Goal: Task Accomplishment & Management: Use online tool/utility

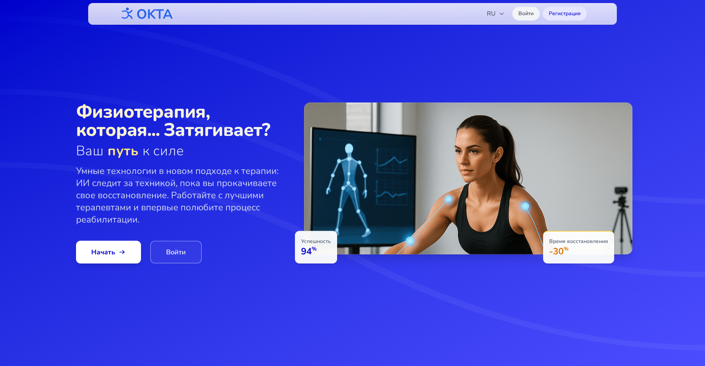
click at [522, 15] on link "Войти" at bounding box center [525, 14] width 27 height 14
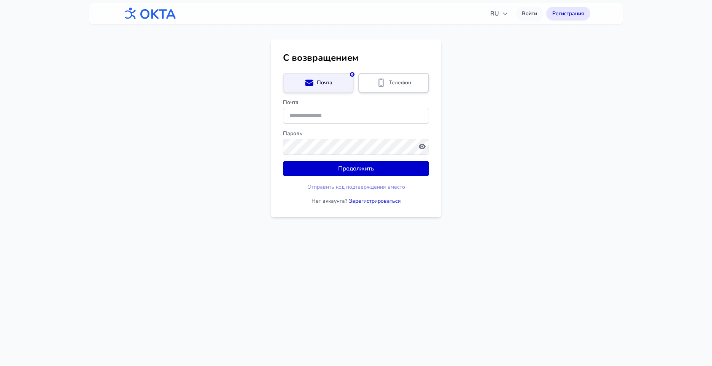
click at [415, 81] on div "Телефон" at bounding box center [393, 82] width 60 height 9
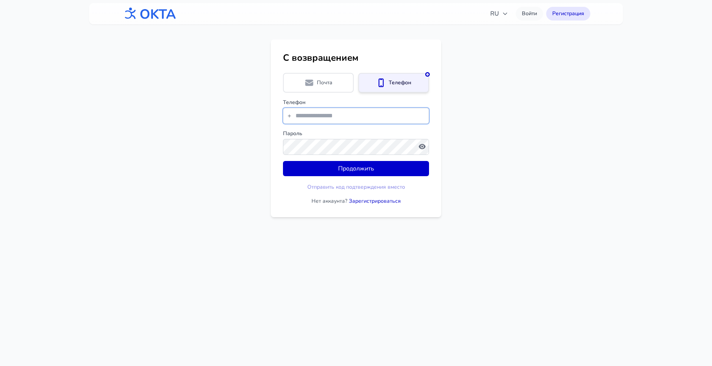
click at [376, 116] on input "tel" at bounding box center [356, 116] width 146 height 16
type input "**********"
click at [601, 102] on main "**********" at bounding box center [356, 129] width 712 height 178
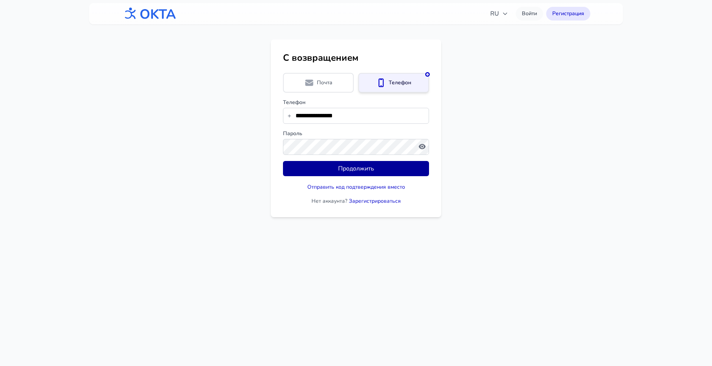
click at [357, 170] on button "Продолжить" at bounding box center [356, 168] width 146 height 15
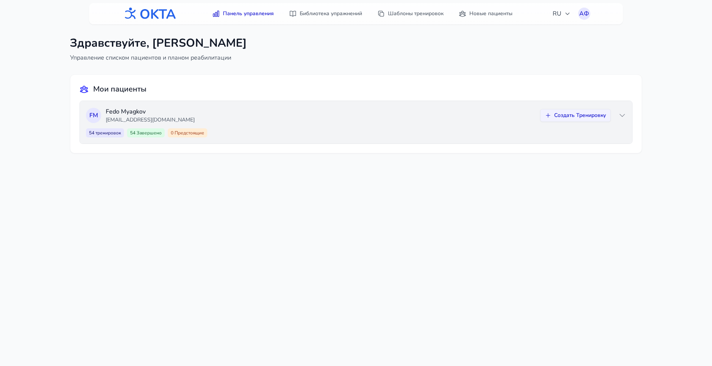
click at [221, 123] on p "[EMAIL_ADDRESS][DOMAIN_NAME]" at bounding box center [321, 120] width 430 height 8
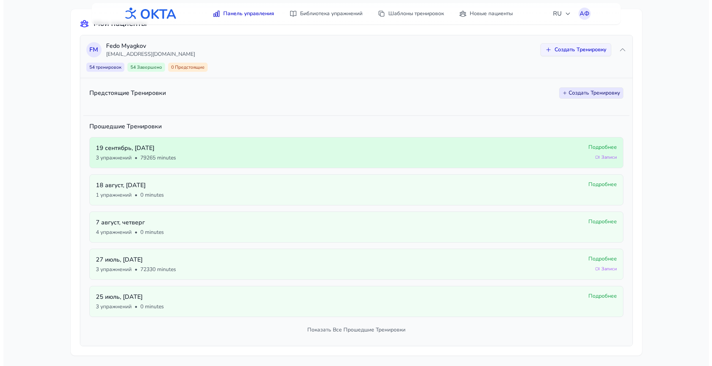
scroll to position [68, 0]
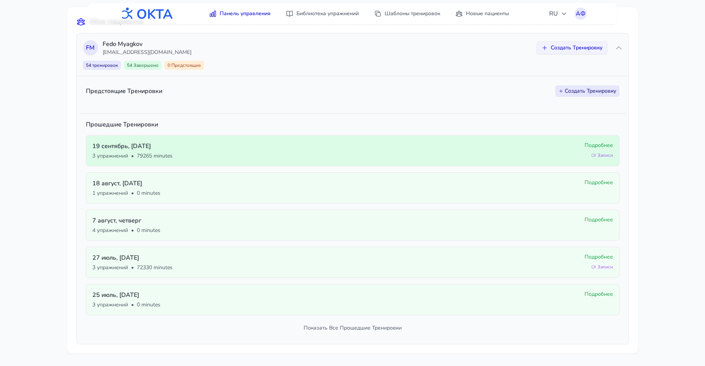
click at [261, 146] on p "[DATE]" at bounding box center [335, 146] width 486 height 9
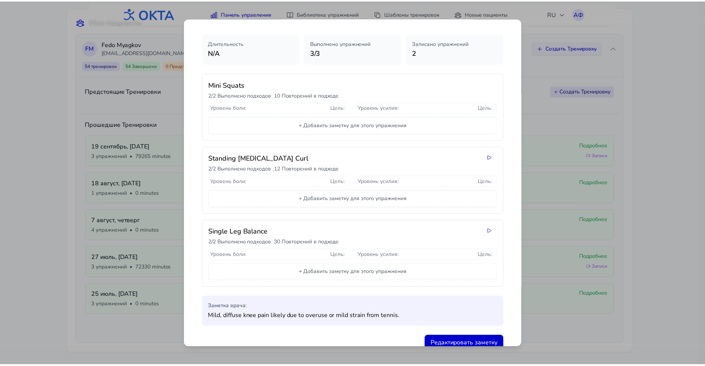
scroll to position [0, 0]
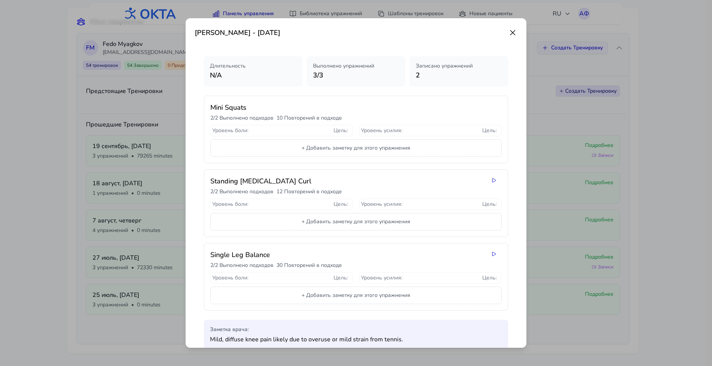
click at [508, 32] on icon at bounding box center [512, 32] width 9 height 9
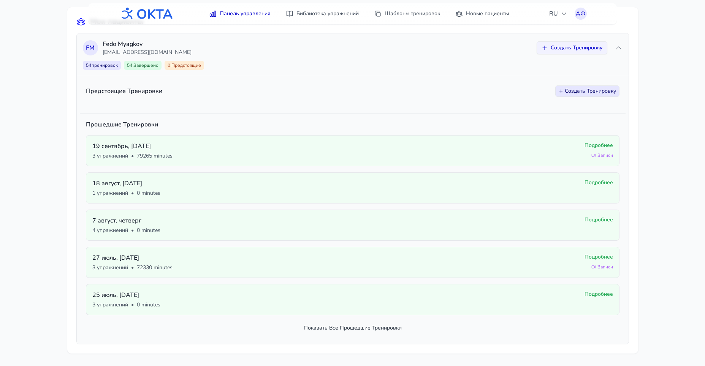
click at [322, 329] on button "Показать Все Прошедшие Тренировки" at bounding box center [353, 329] width 534 height 14
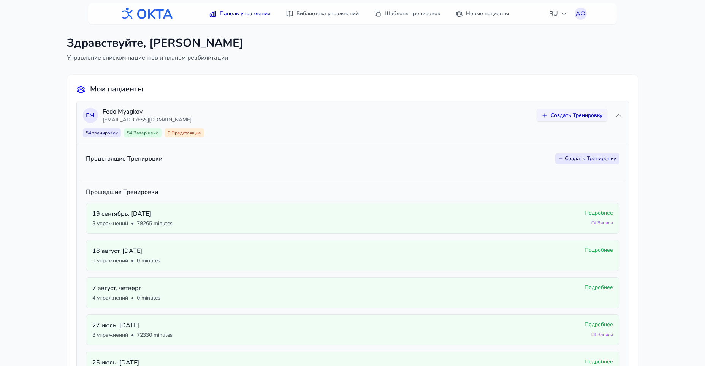
click at [582, 161] on button "Создать Тренировку" at bounding box center [587, 158] width 64 height 11
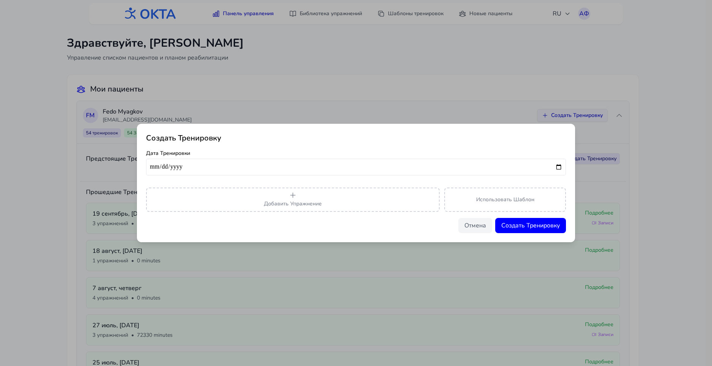
click at [251, 168] on input "date" at bounding box center [356, 167] width 420 height 17
click at [556, 167] on input "date" at bounding box center [356, 167] width 420 height 17
type input "**********"
click at [283, 202] on span "Добавить Упражнение" at bounding box center [293, 203] width 58 height 7
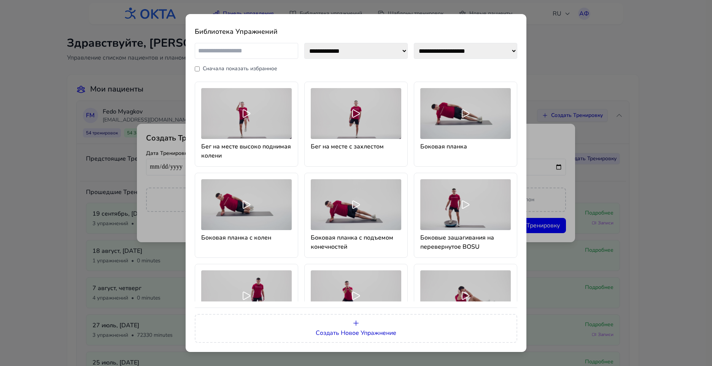
click at [250, 119] on icon at bounding box center [246, 114] width 12 height 12
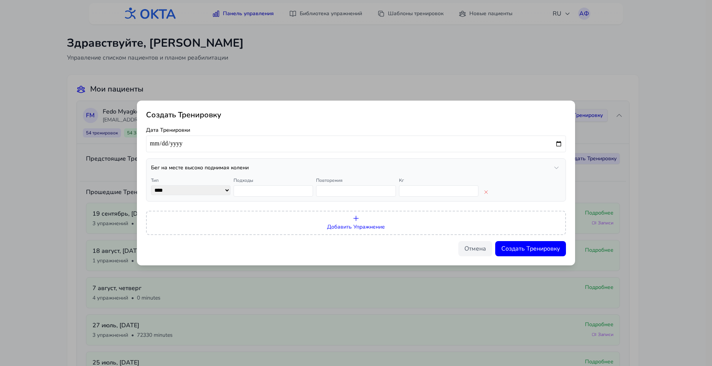
click at [358, 226] on span "Добавить Упражнение" at bounding box center [356, 227] width 58 height 7
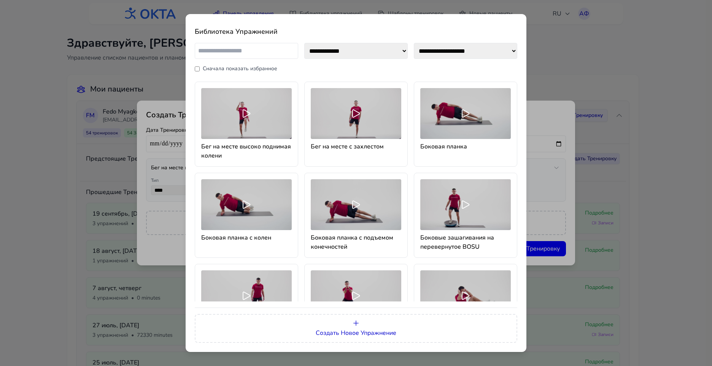
click at [377, 220] on div at bounding box center [356, 204] width 90 height 51
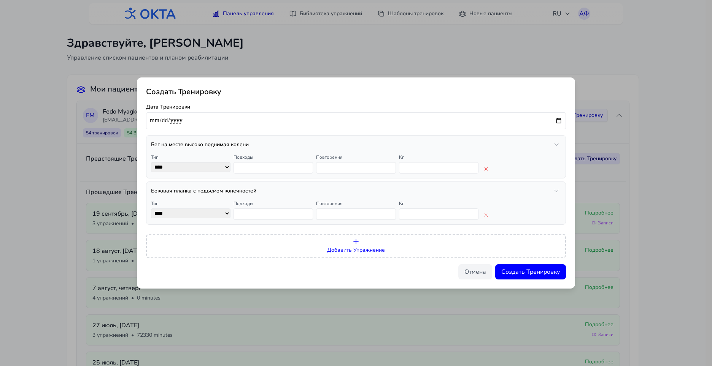
click at [365, 250] on span "Добавить Упражнение" at bounding box center [356, 250] width 58 height 7
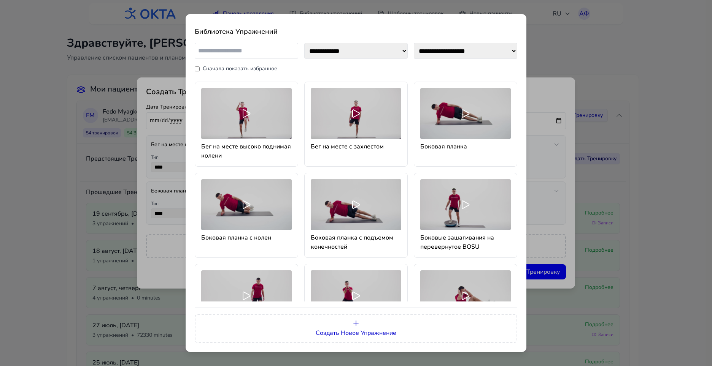
click at [468, 290] on div at bounding box center [465, 296] width 90 height 51
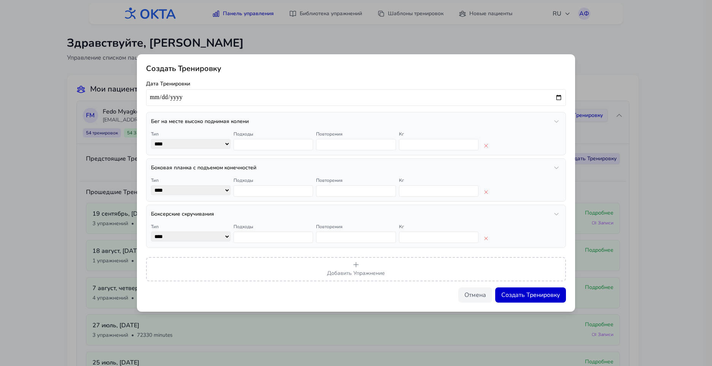
click at [526, 298] on button "Создать Тренировку" at bounding box center [530, 295] width 71 height 15
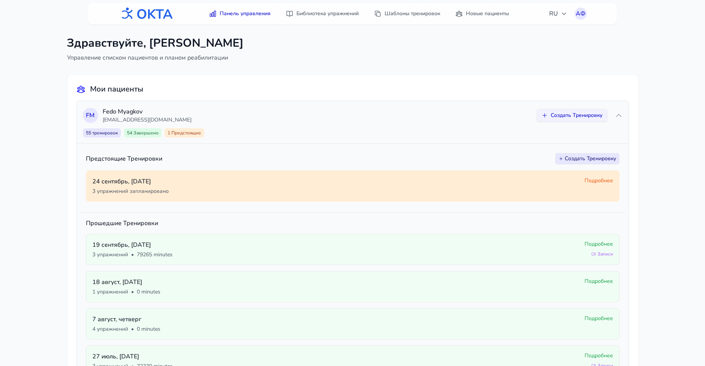
click at [270, 187] on div "[DATE] 3 упражнений запланировано" at bounding box center [335, 186] width 486 height 18
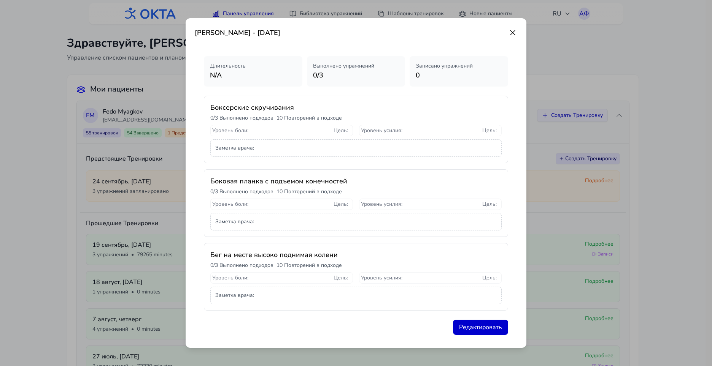
click at [508, 33] on icon at bounding box center [512, 32] width 9 height 9
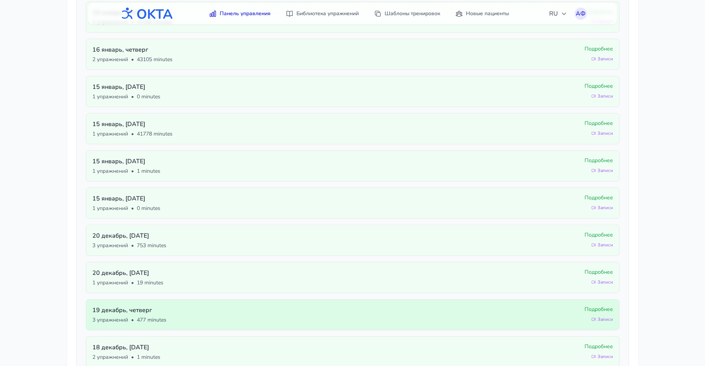
scroll to position [936, 0]
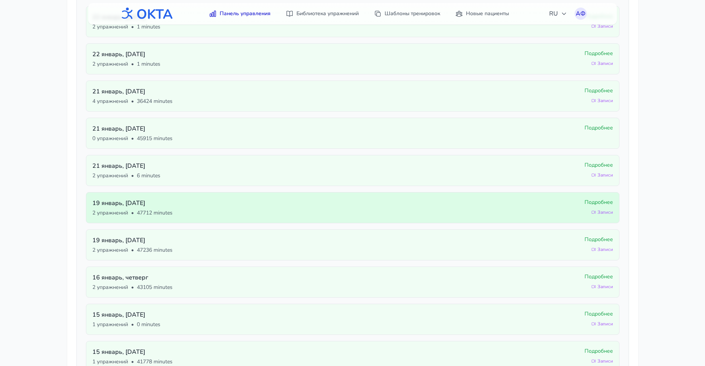
click at [604, 214] on span "Записи" at bounding box center [602, 212] width 22 height 6
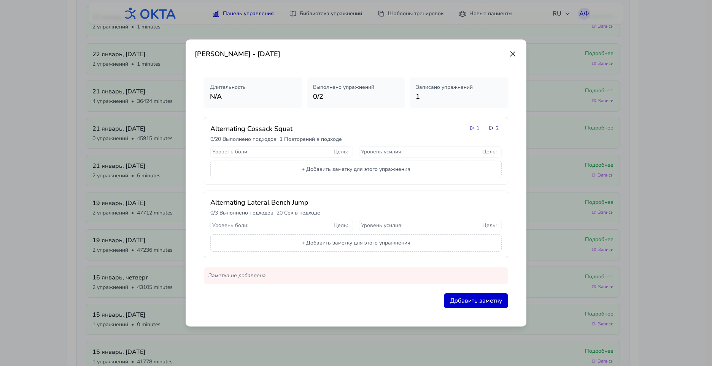
click at [490, 129] on icon at bounding box center [491, 128] width 6 height 6
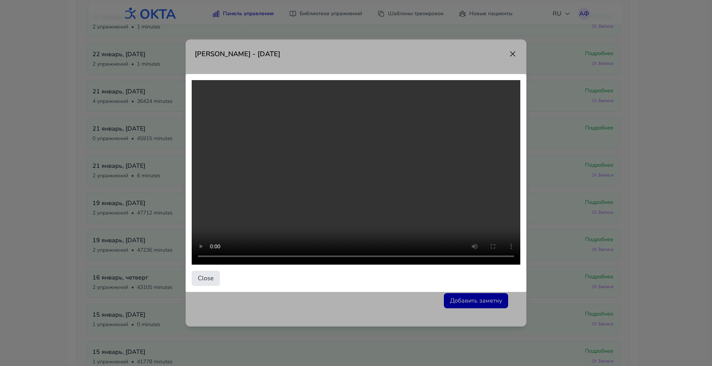
click at [369, 195] on video at bounding box center [356, 172] width 328 height 185
click at [512, 54] on div "Close" at bounding box center [356, 183] width 712 height 366
click at [211, 277] on button "Close" at bounding box center [206, 278] width 28 height 15
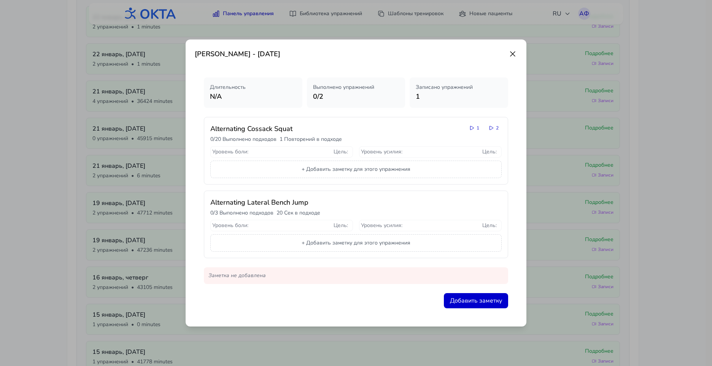
click at [513, 54] on icon at bounding box center [512, 53] width 9 height 9
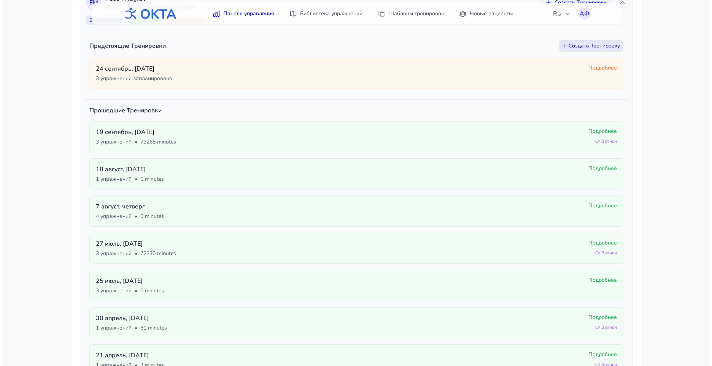
scroll to position [38, 0]
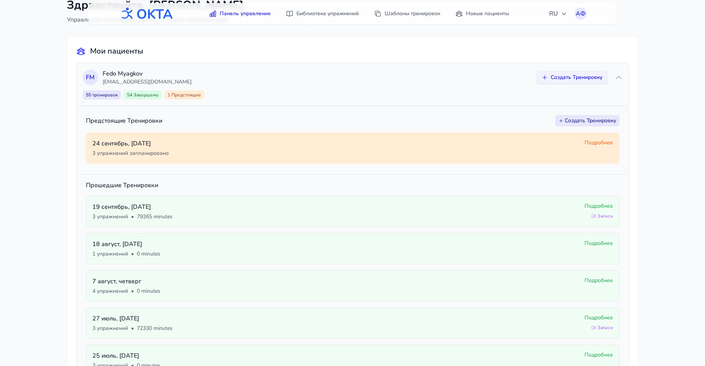
click at [325, 150] on div "[DATE] 3 упражнений запланировано" at bounding box center [335, 148] width 486 height 18
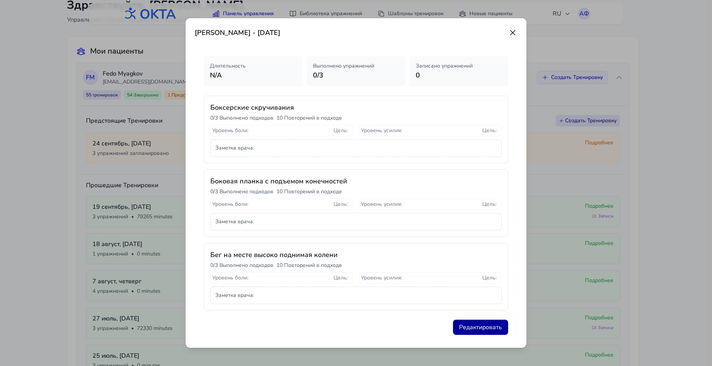
click at [482, 331] on button "Редактировать" at bounding box center [480, 327] width 55 height 15
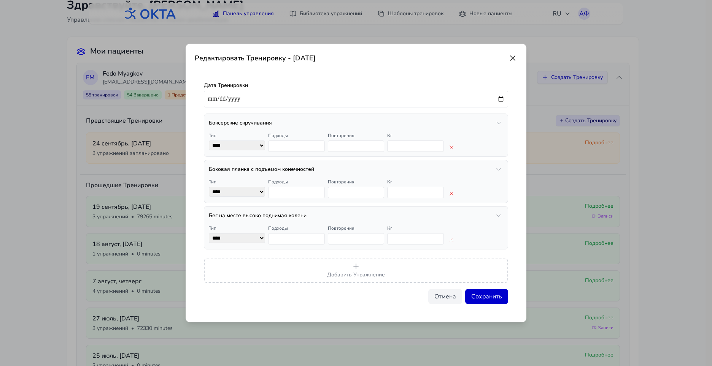
click at [264, 147] on select "**** ****" at bounding box center [237, 146] width 56 height 10
click at [261, 147] on select "**** ****" at bounding box center [237, 146] width 56 height 10
select select "**********"
click at [209, 141] on select "**** ****" at bounding box center [237, 146] width 56 height 10
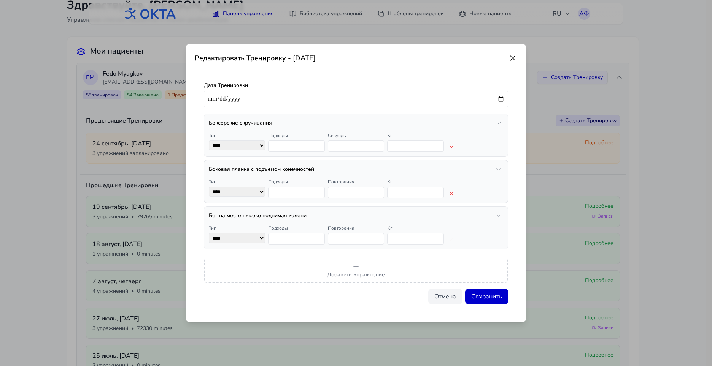
click at [498, 122] on icon "button" at bounding box center [498, 123] width 6 height 6
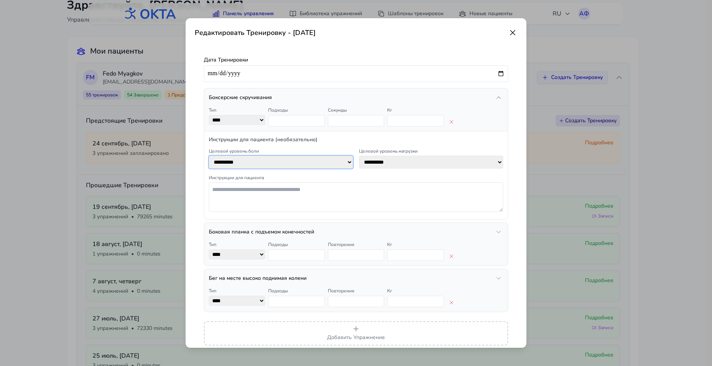
click at [346, 163] on select "**********" at bounding box center [281, 162] width 144 height 13
click at [403, 162] on select "**********" at bounding box center [431, 162] width 144 height 13
click at [404, 163] on select "**********" at bounding box center [431, 162] width 144 height 13
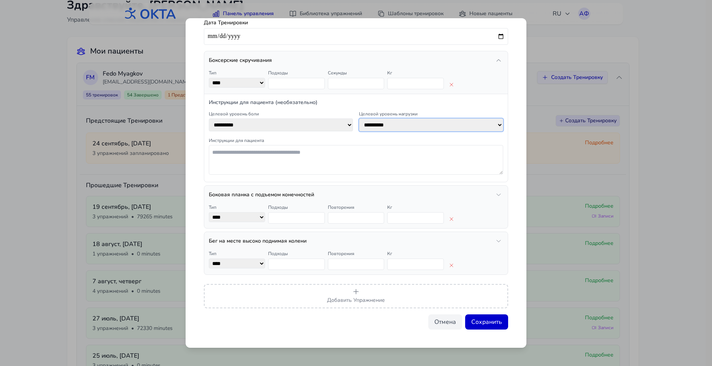
scroll to position [0, 0]
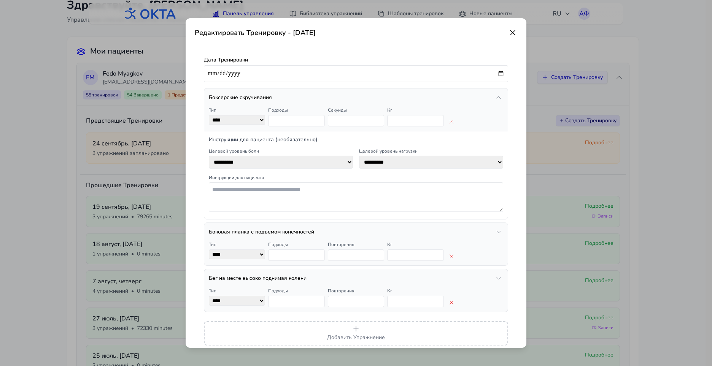
click at [508, 30] on icon at bounding box center [512, 32] width 9 height 9
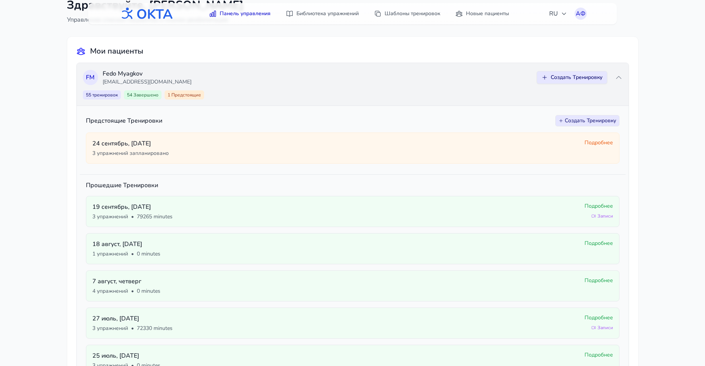
click at [574, 79] on button "Создать Тренировку" at bounding box center [572, 77] width 71 height 13
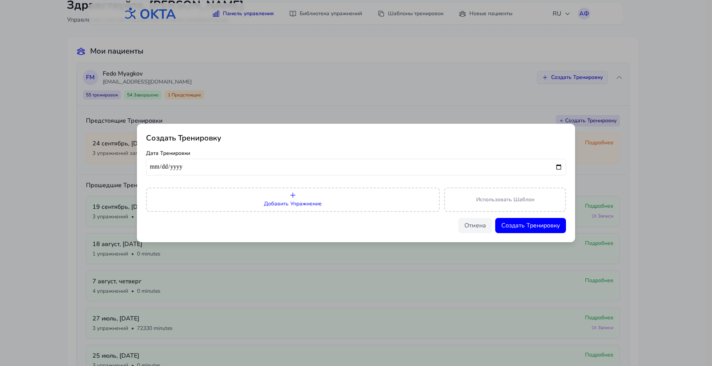
click at [312, 200] on button "Добавить Упражнение" at bounding box center [292, 200] width 293 height 24
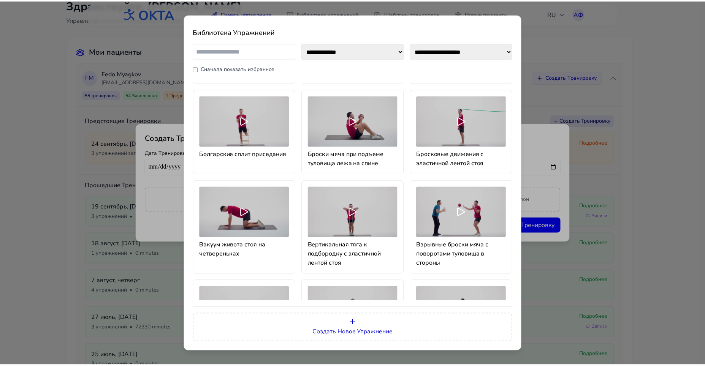
scroll to position [380, 0]
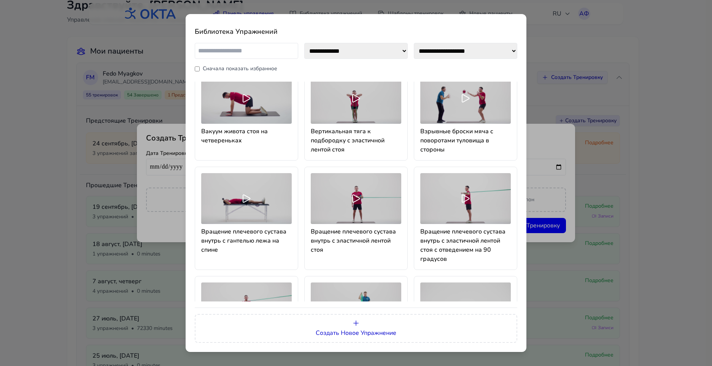
click at [350, 193] on icon at bounding box center [356, 199] width 12 height 12
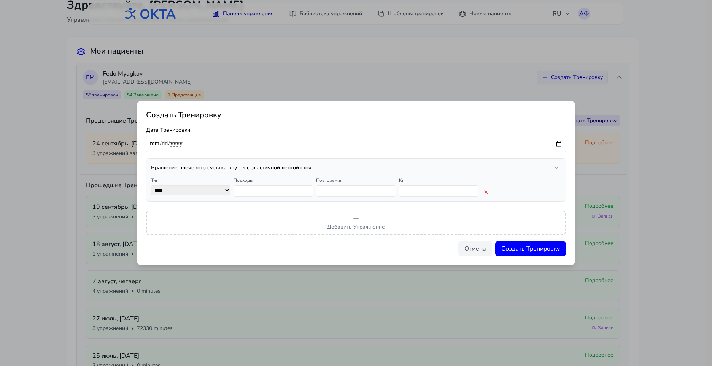
click at [556, 169] on icon "button" at bounding box center [556, 168] width 6 height 6
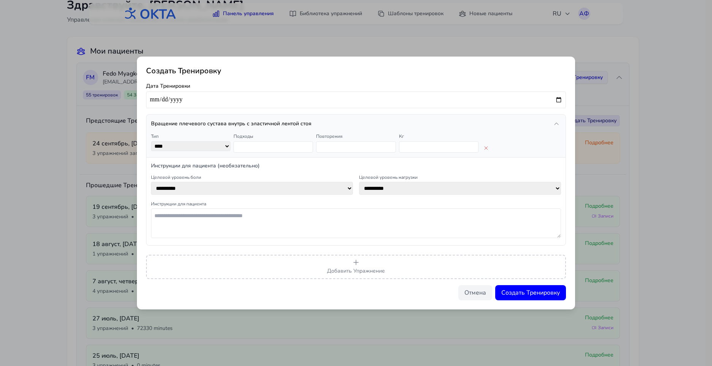
click at [558, 122] on icon "button" at bounding box center [556, 124] width 6 height 6
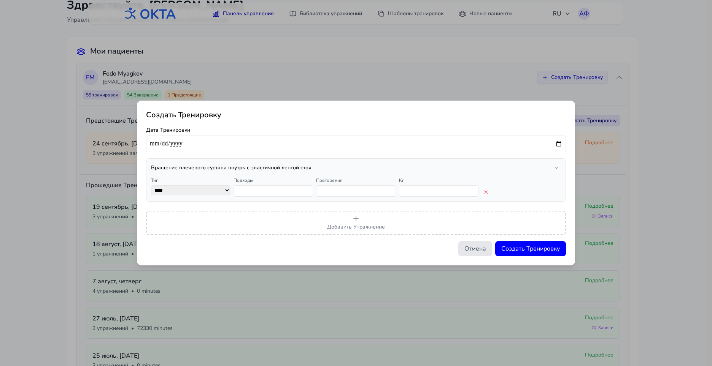
click at [480, 249] on button "Отмена" at bounding box center [475, 248] width 34 height 15
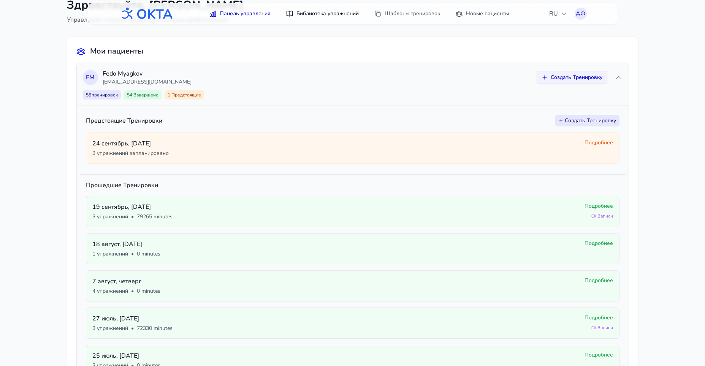
click at [344, 15] on link "Библиотека упражнений" at bounding box center [322, 14] width 82 height 14
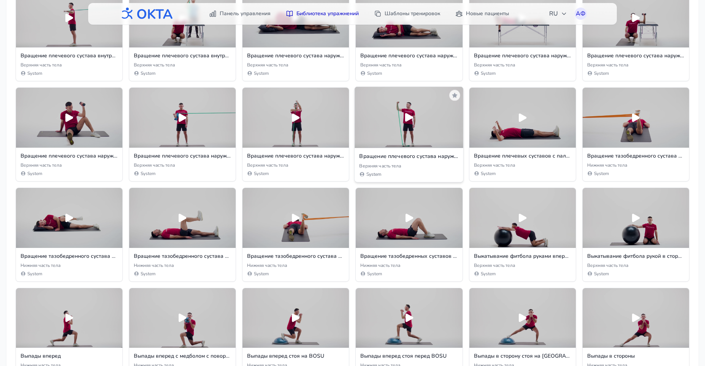
scroll to position [418, 0]
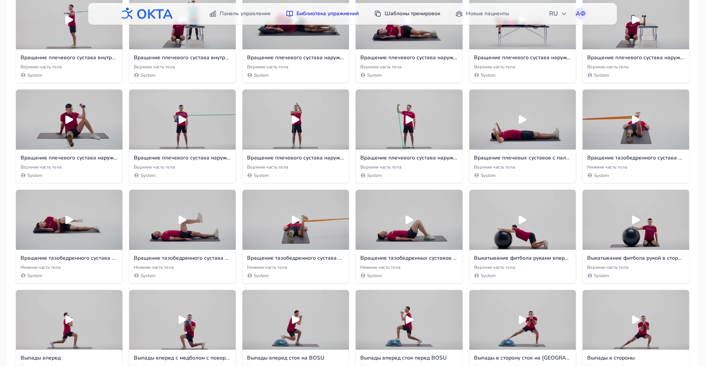
click at [408, 14] on link "Шаблоны тренировок" at bounding box center [406, 14] width 75 height 14
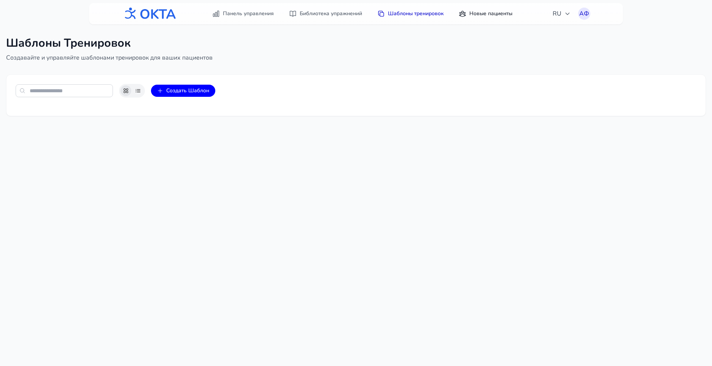
click at [483, 13] on link "Новые пациенты" at bounding box center [485, 14] width 63 height 14
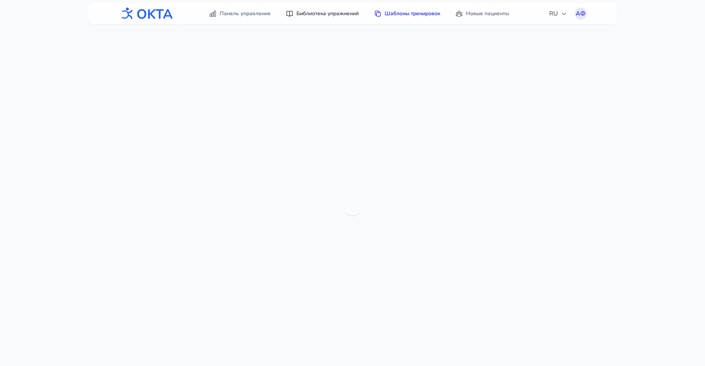
click at [328, 14] on link "Библиотека упражнений" at bounding box center [322, 14] width 82 height 14
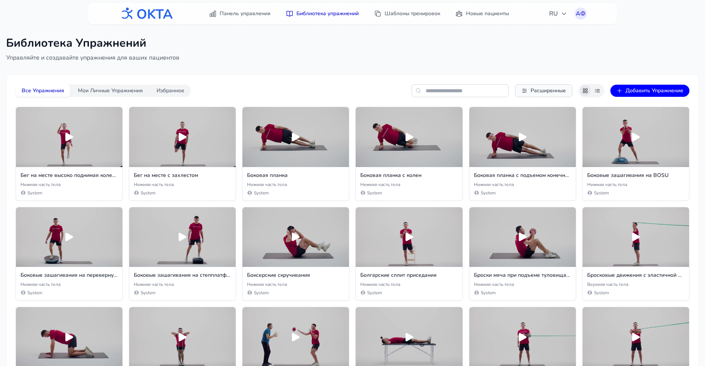
click at [548, 89] on span "Расширенные" at bounding box center [548, 91] width 35 height 8
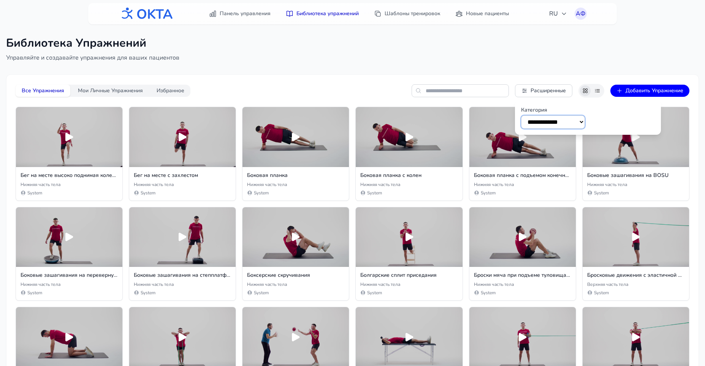
click at [572, 125] on select "**********" at bounding box center [553, 122] width 64 height 13
click at [367, 96] on div "**********" at bounding box center [353, 91] width 674 height 14
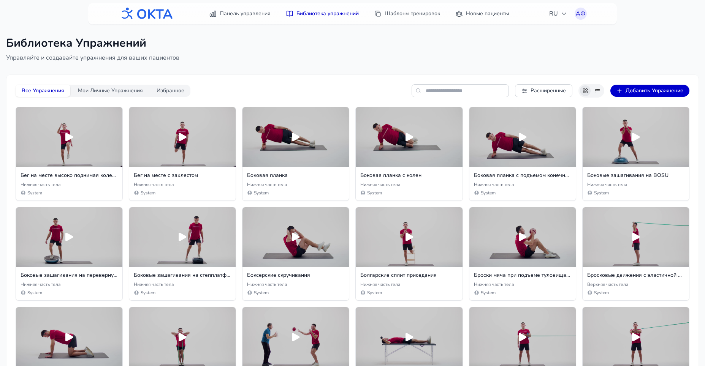
click at [657, 91] on button "Добавить Упражнение" at bounding box center [649, 91] width 79 height 12
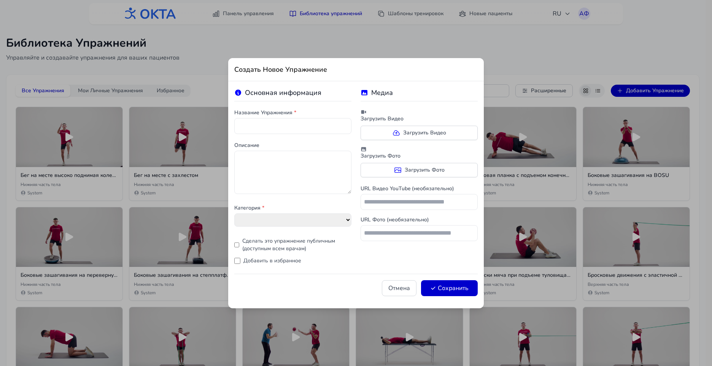
select select "**********"
click at [404, 287] on button "Отмена" at bounding box center [399, 289] width 35 height 16
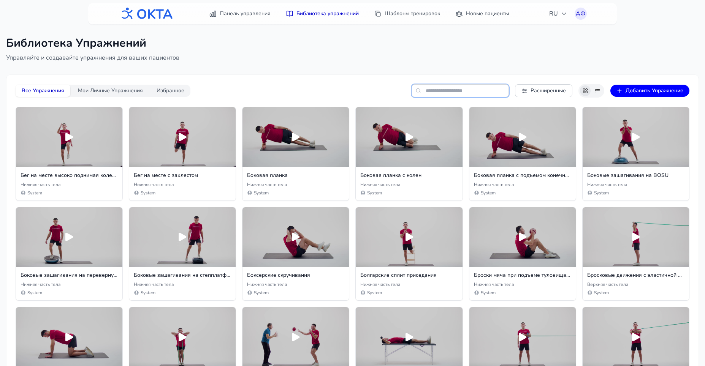
click at [460, 93] on input "text" at bounding box center [460, 90] width 97 height 13
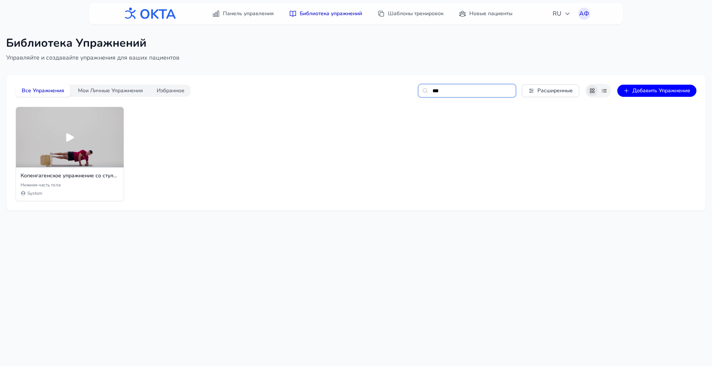
type input "****"
drag, startPoint x: 468, startPoint y: 92, endPoint x: 305, endPoint y: 99, distance: 162.9
click at [305, 99] on div "Все Упражнения Мои Личные Упражнения Избранное **** Расширенные Добавить Упражн…" at bounding box center [356, 142] width 680 height 117
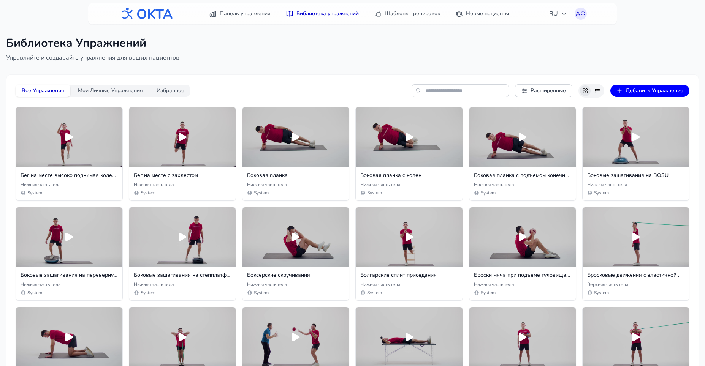
click at [304, 91] on div "Все Упражнения Мои Личные Упражнения Избранное Расширенные Добавить Упражнение" at bounding box center [353, 91] width 674 height 14
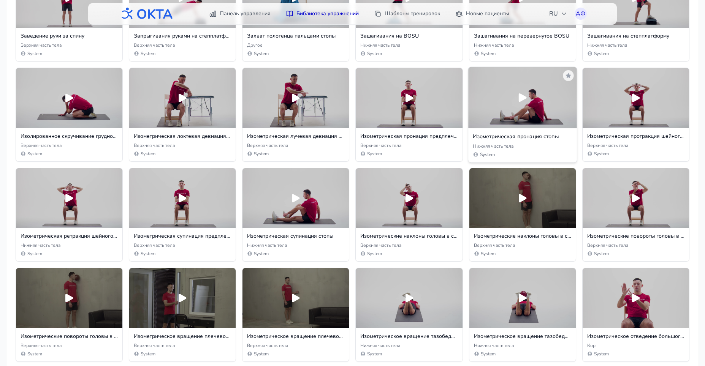
scroll to position [1254, 0]
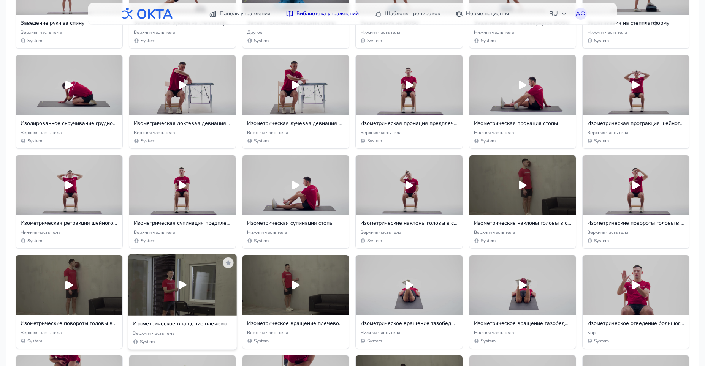
click at [184, 288] on icon at bounding box center [182, 285] width 13 height 13
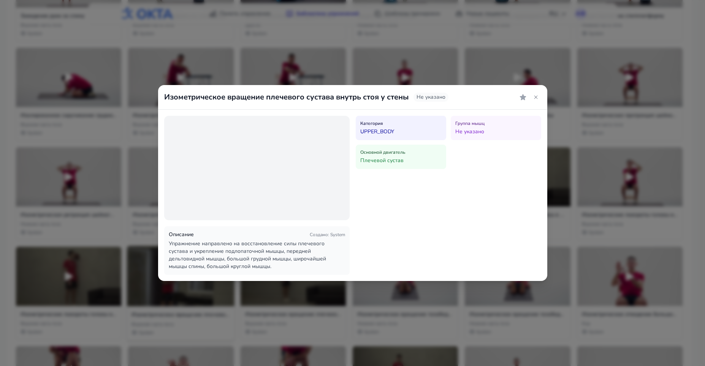
scroll to position [1261, 0]
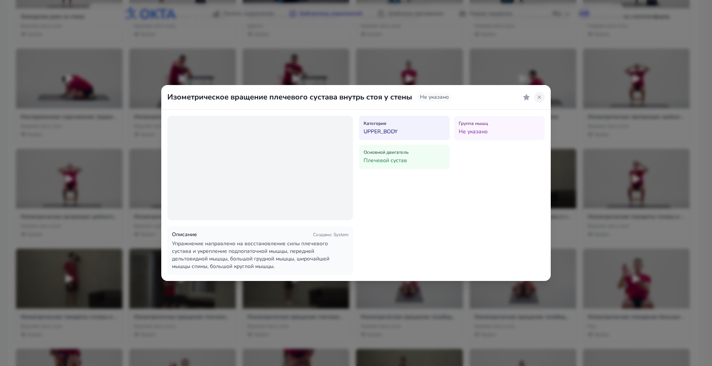
click at [541, 97] on icon at bounding box center [539, 97] width 6 height 6
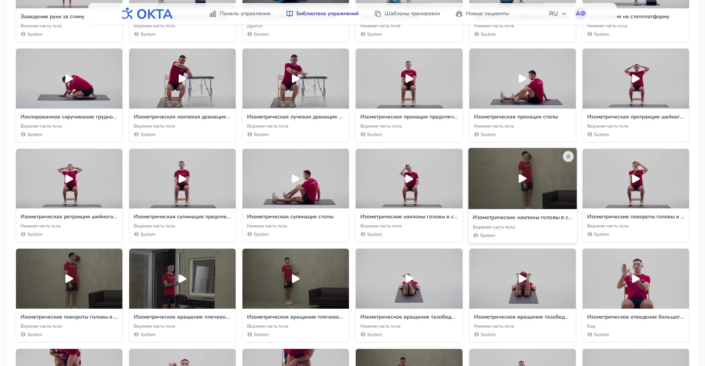
click at [536, 177] on div at bounding box center [522, 178] width 109 height 61
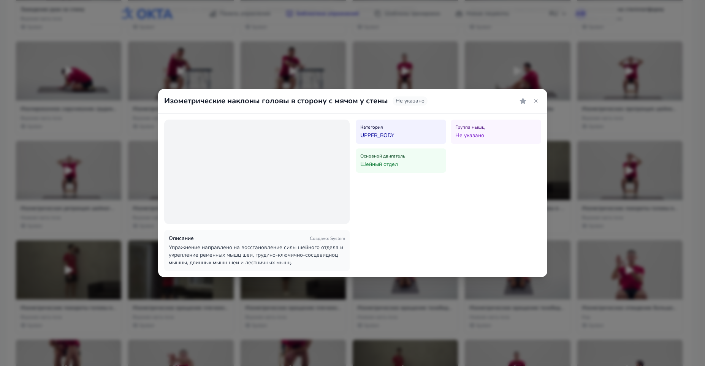
scroll to position [1267, 0]
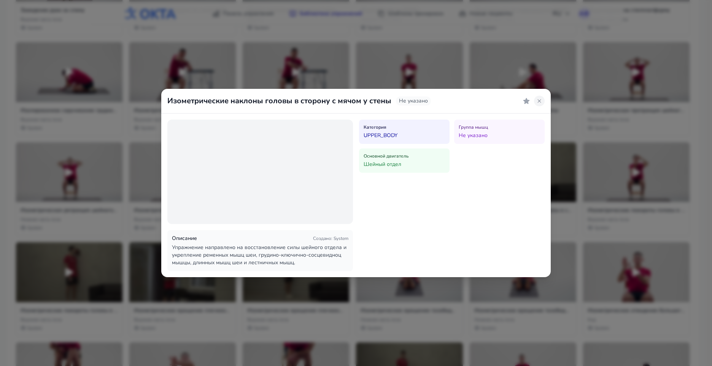
click at [537, 101] on icon at bounding box center [539, 101] width 6 height 6
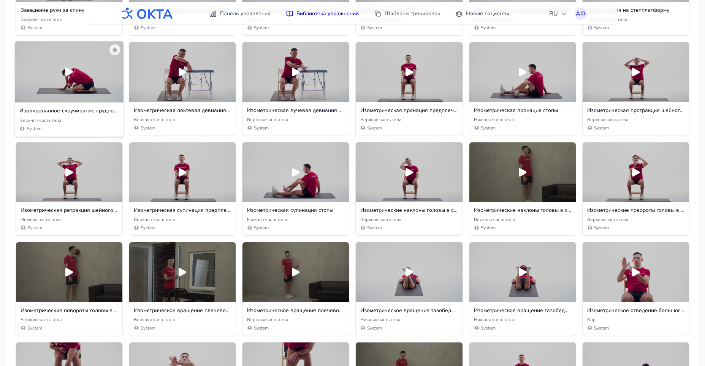
click at [89, 78] on div at bounding box center [69, 71] width 109 height 61
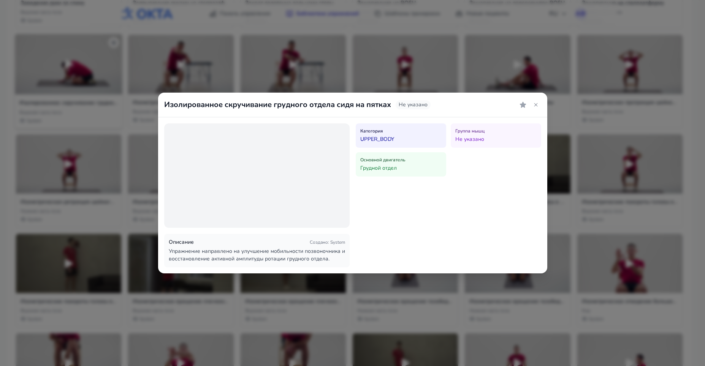
scroll to position [1274, 0]
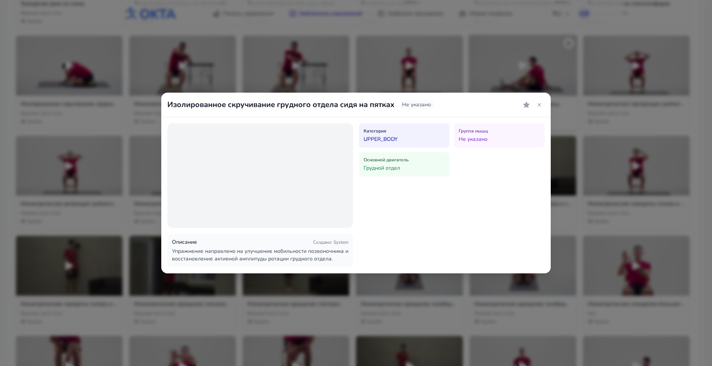
click at [538, 103] on icon at bounding box center [539, 105] width 6 height 6
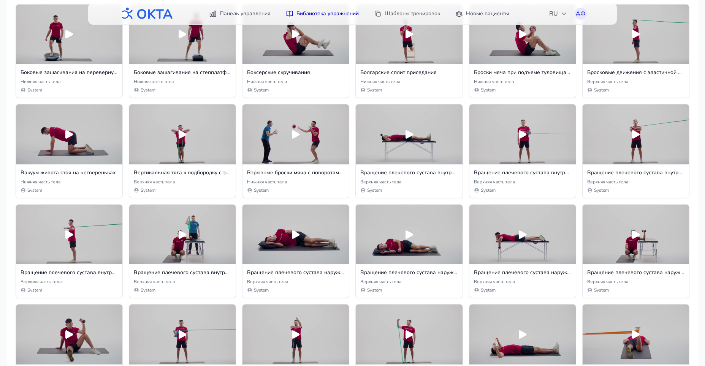
scroll to position [0, 0]
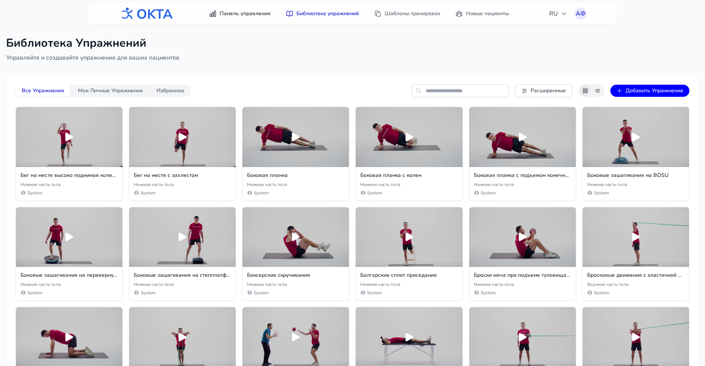
click at [242, 15] on link "Панель управления" at bounding box center [240, 14] width 71 height 14
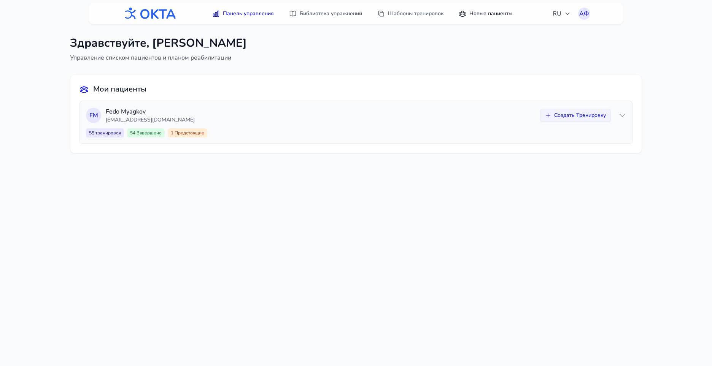
click at [499, 18] on link "Новые пациенты" at bounding box center [485, 14] width 63 height 14
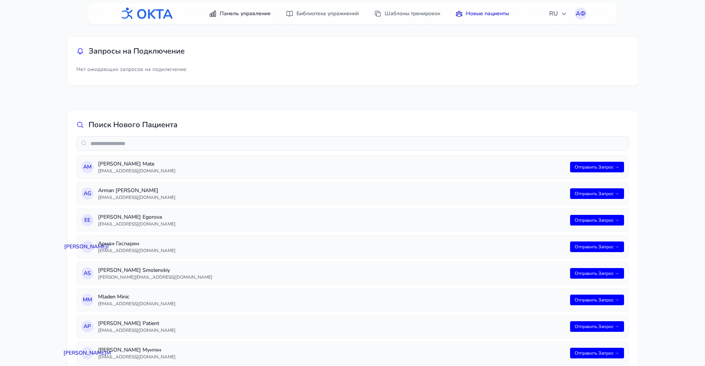
click at [231, 9] on link "Панель управления" at bounding box center [240, 14] width 71 height 14
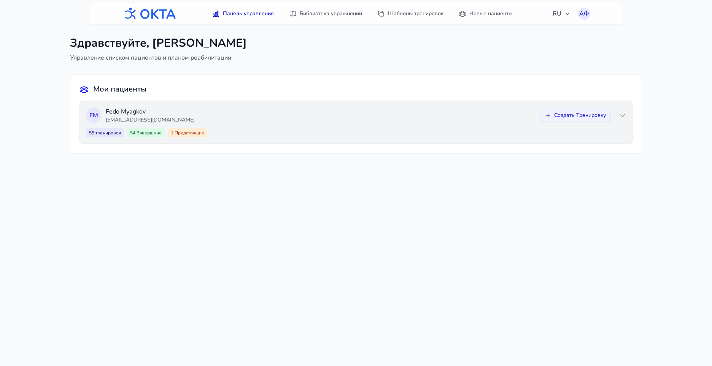
click at [197, 135] on span "Предстоящие" at bounding box center [188, 133] width 31 height 6
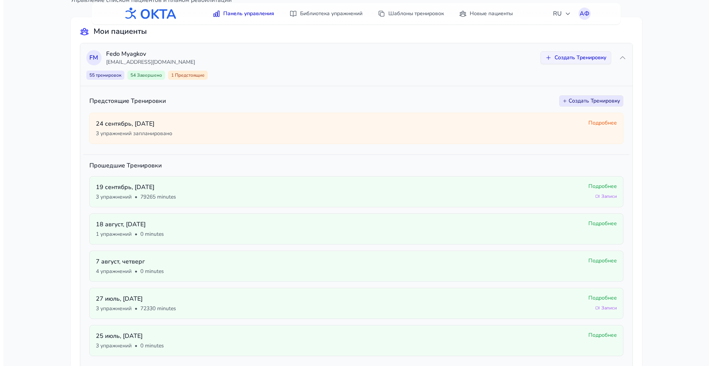
scroll to position [76, 0]
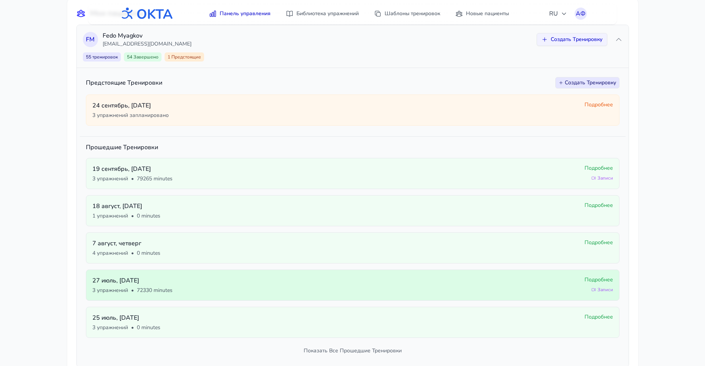
click at [152, 291] on span "72330 minutes" at bounding box center [155, 291] width 36 height 8
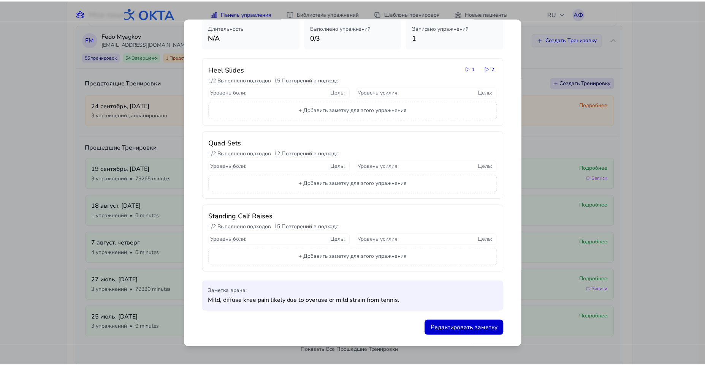
scroll to position [0, 0]
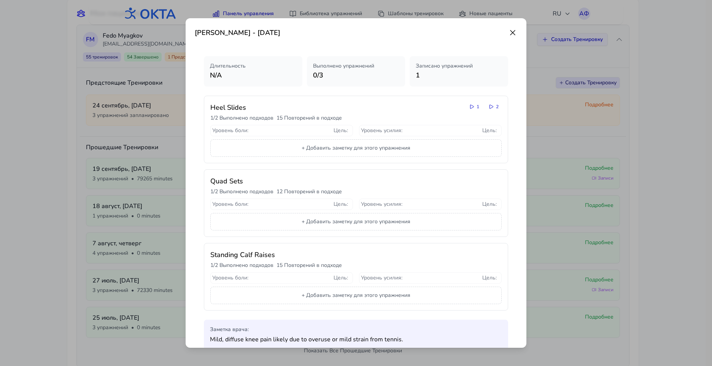
click at [508, 32] on icon at bounding box center [512, 32] width 9 height 9
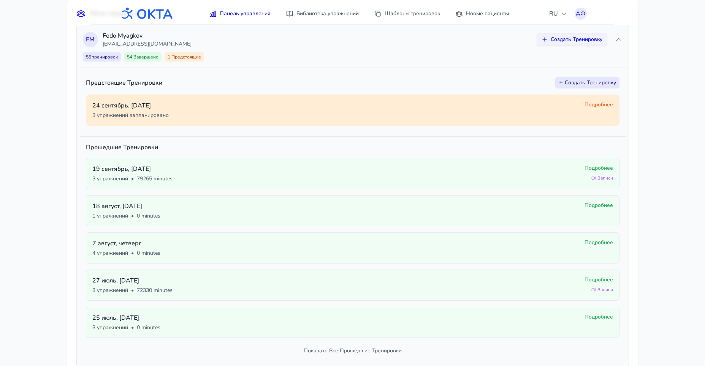
click at [289, 112] on div "3 упражнений запланировано" at bounding box center [335, 116] width 486 height 8
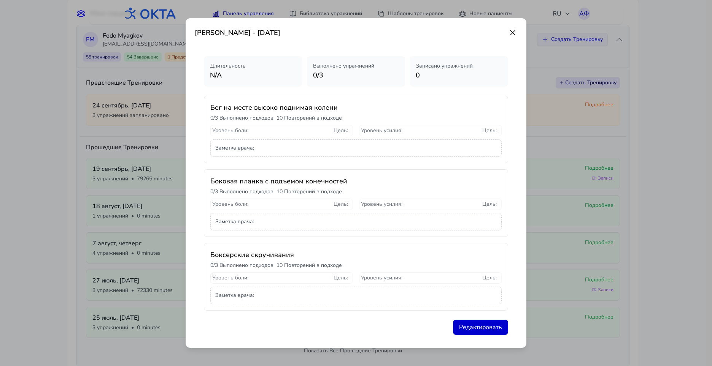
click at [510, 32] on icon at bounding box center [512, 32] width 5 height 5
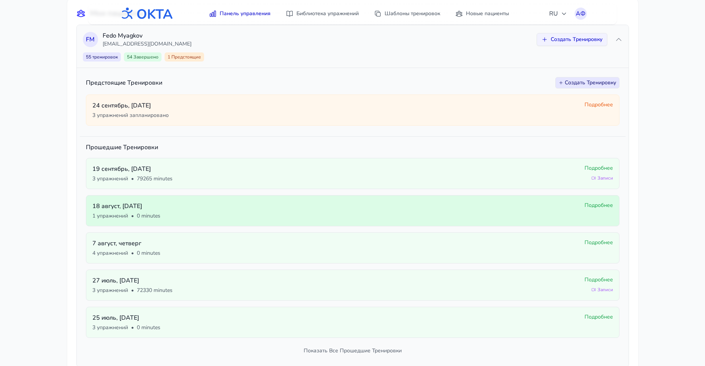
click at [250, 214] on div "1 упражнений • 0 minutes" at bounding box center [335, 216] width 486 height 8
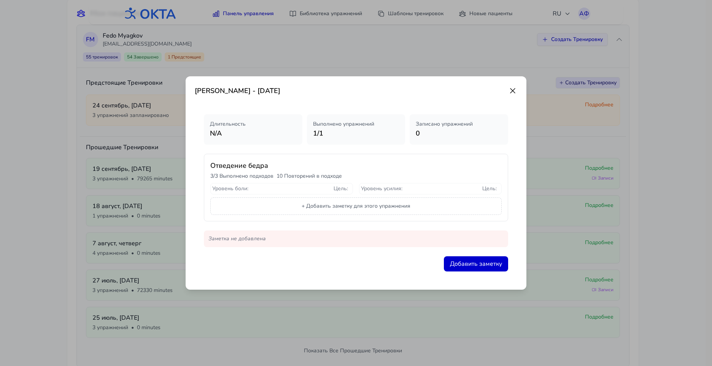
click at [258, 166] on h3 "Отведение бедра" at bounding box center [355, 165] width 291 height 11
click at [244, 189] on span "Уровень боли :" at bounding box center [230, 189] width 36 height 8
click at [251, 174] on p "3 / 3 Выполнено подходов" at bounding box center [241, 177] width 63 height 8
click at [257, 166] on h3 "Отведение бедра" at bounding box center [355, 165] width 291 height 11
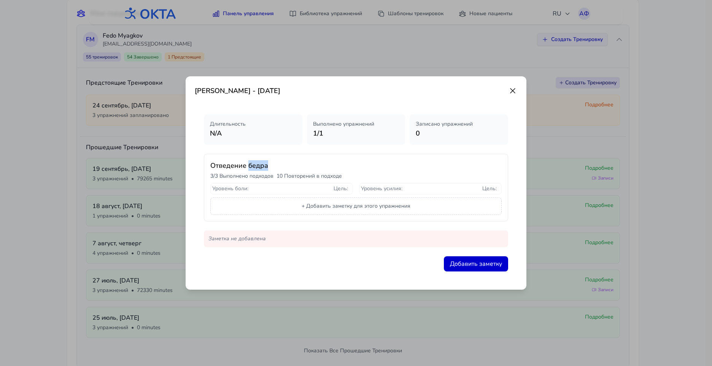
click at [258, 166] on h3 "Отведение бедра" at bounding box center [355, 165] width 291 height 11
click at [512, 91] on icon at bounding box center [512, 90] width 9 height 9
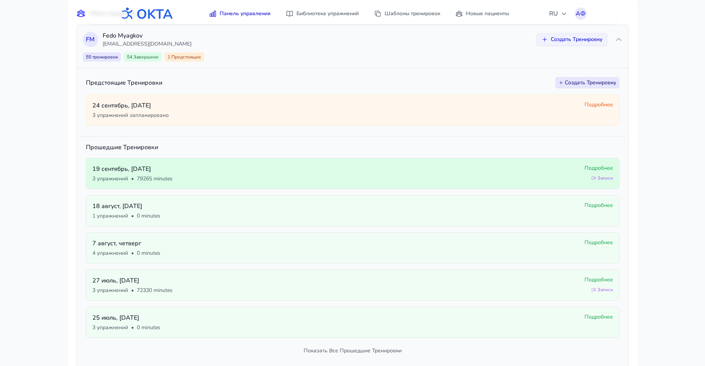
click at [187, 173] on p "[DATE]" at bounding box center [335, 169] width 486 height 9
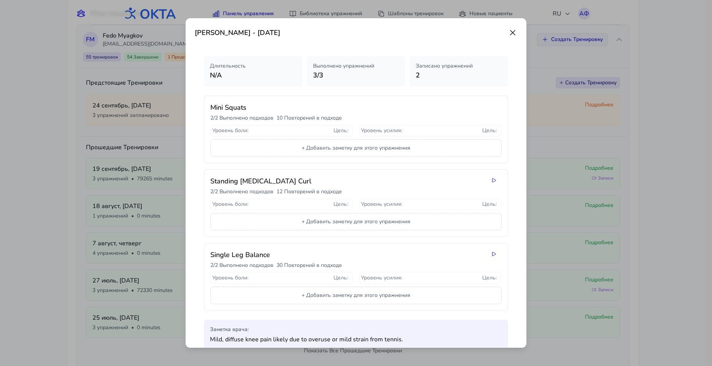
click at [508, 29] on icon at bounding box center [512, 32] width 9 height 9
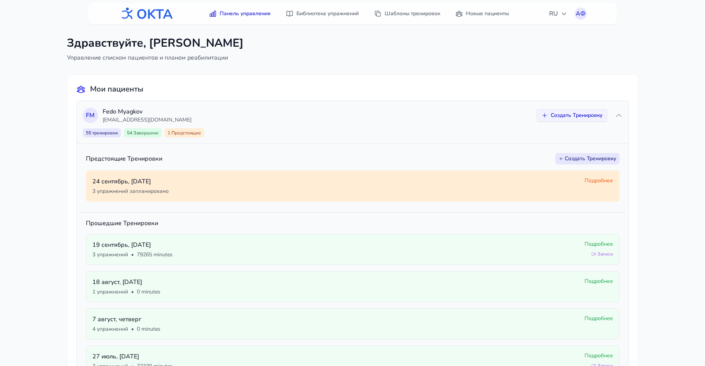
click at [120, 173] on div "24 сентябрь , среда 3 упражнений запланировано Подробнее" at bounding box center [353, 186] width 534 height 31
